Goal: Information Seeking & Learning: Learn about a topic

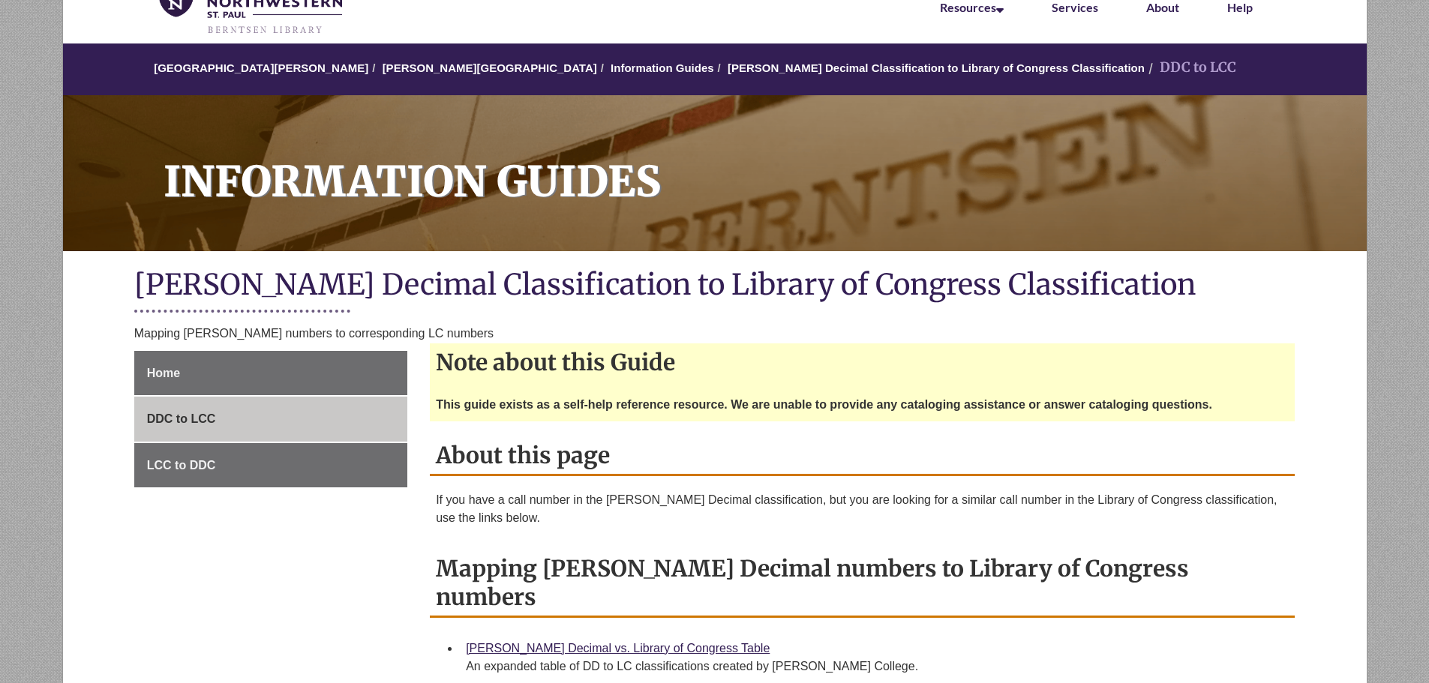
scroll to position [300, 0]
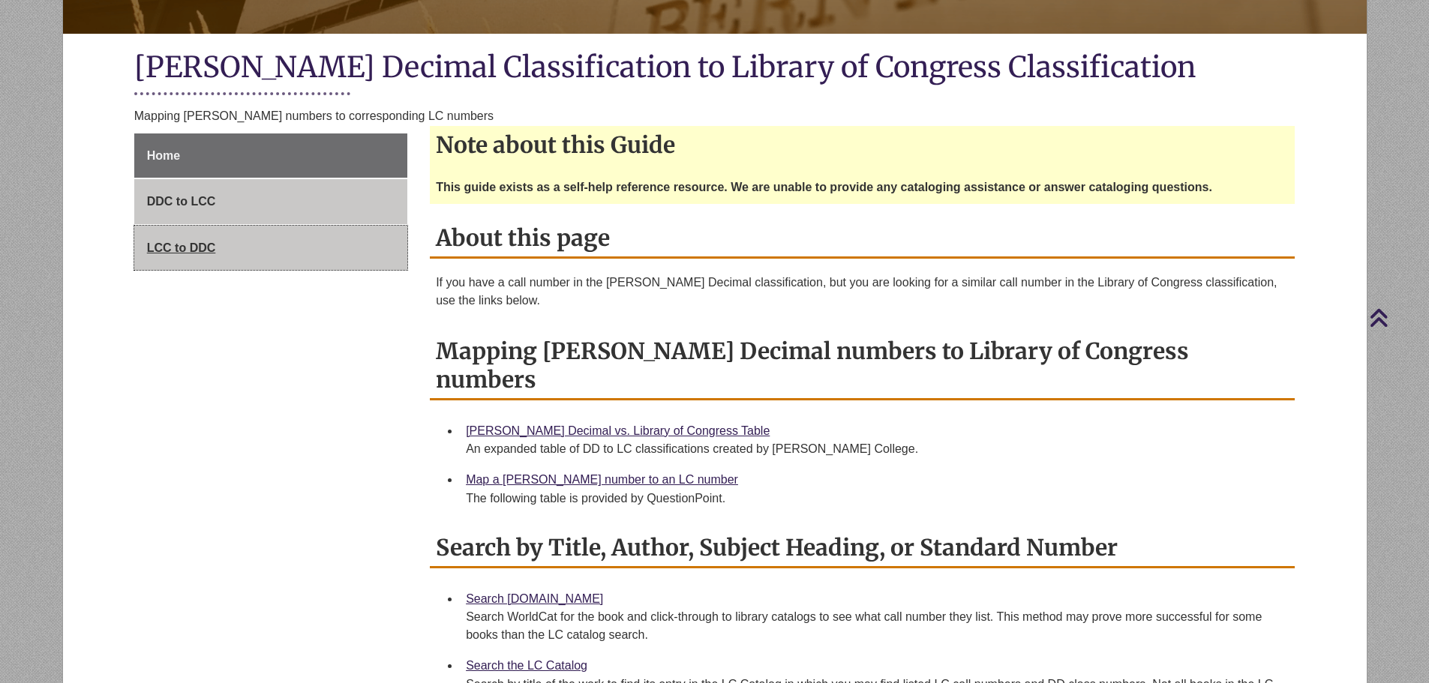
click at [164, 248] on span "LCC to DDC" at bounding box center [181, 247] width 69 height 13
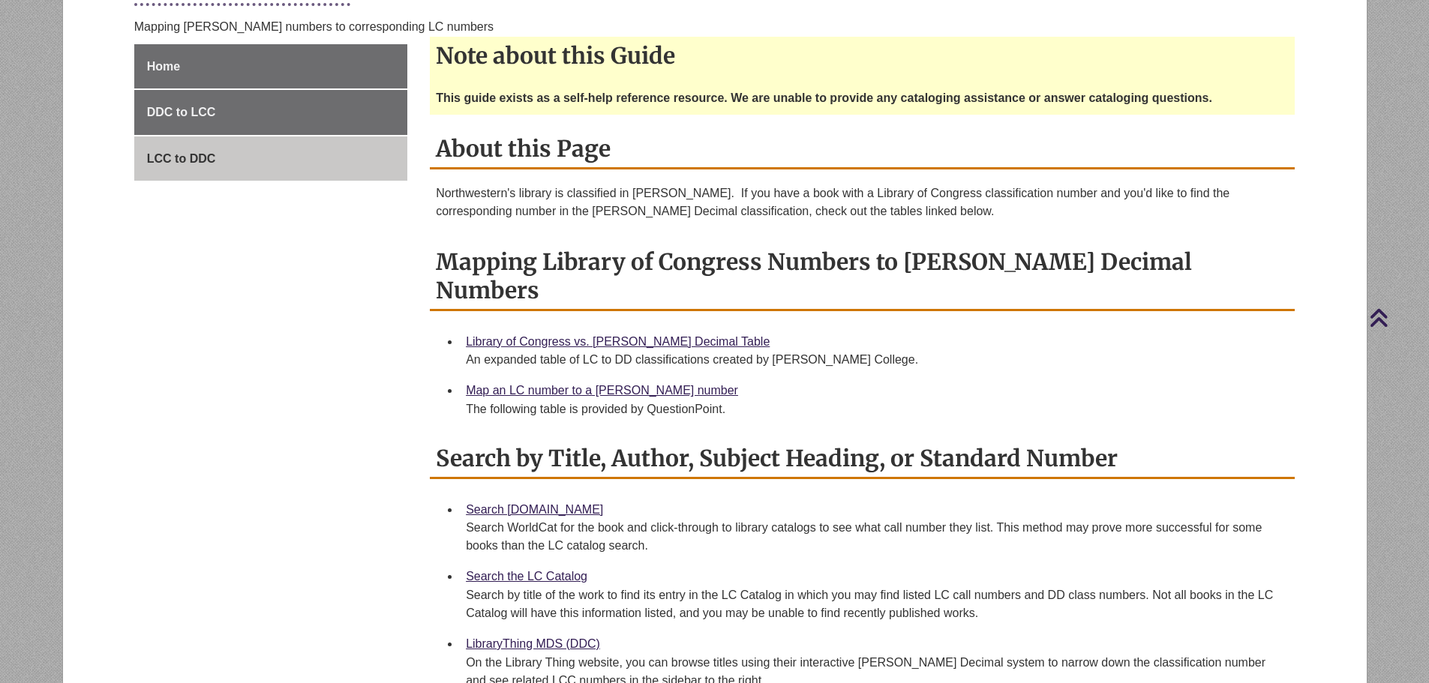
scroll to position [375, 0]
